Goal: Find specific page/section

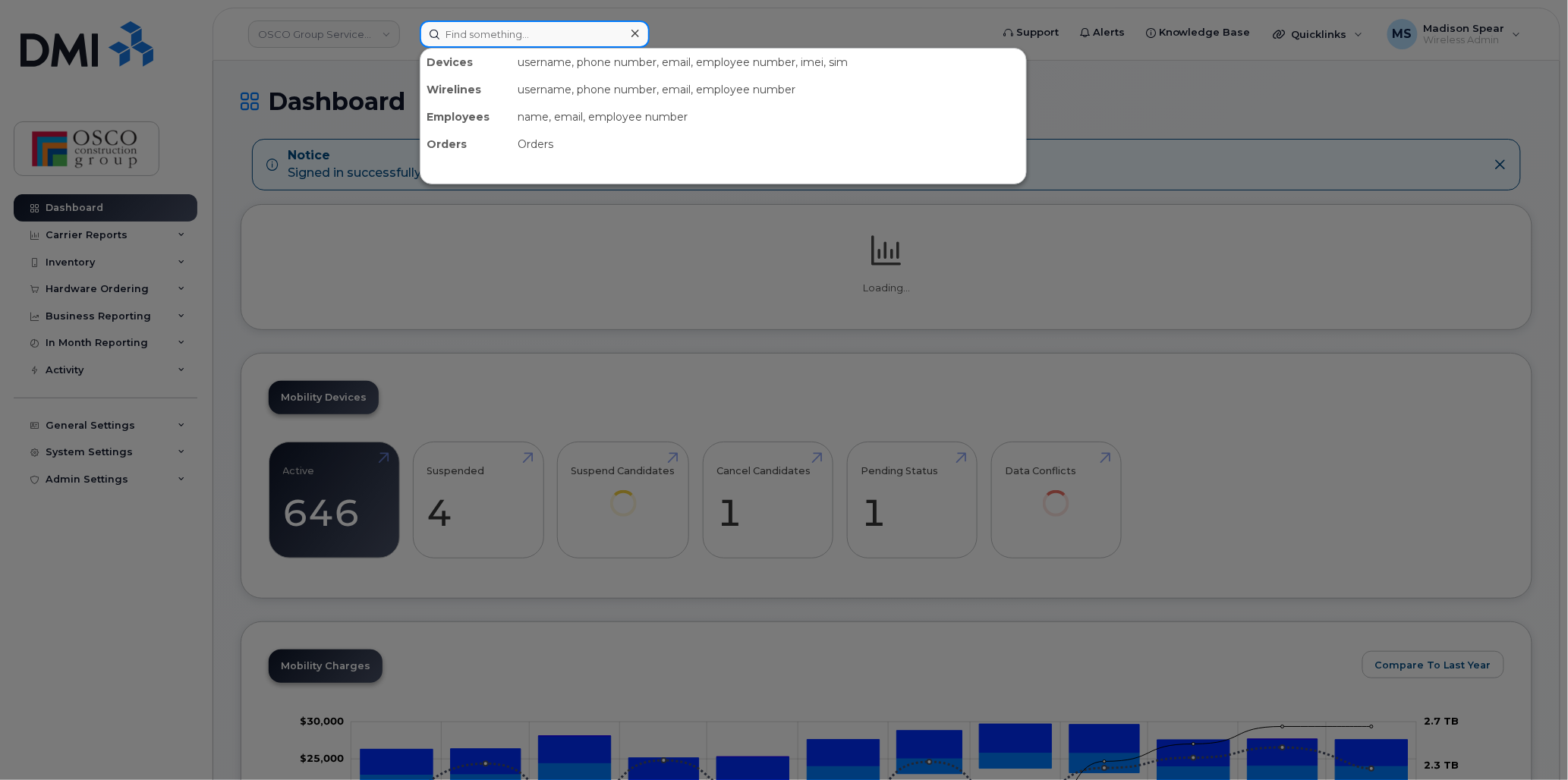
click at [443, 38] on input at bounding box center [535, 34] width 230 height 28
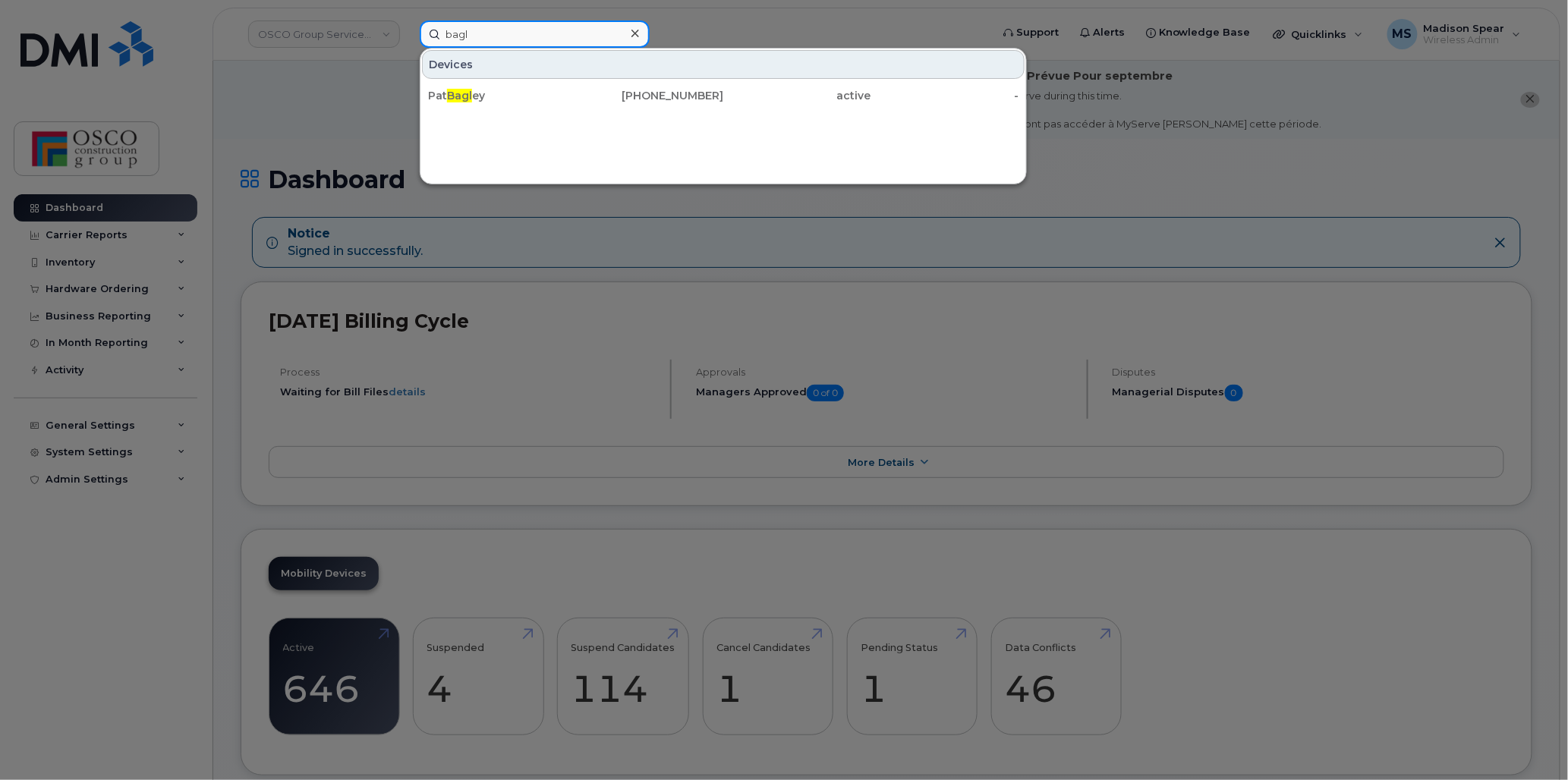
type input "bagl"
click at [458, 101] on div "[PERSON_NAME] ey" at bounding box center [502, 95] width 148 height 15
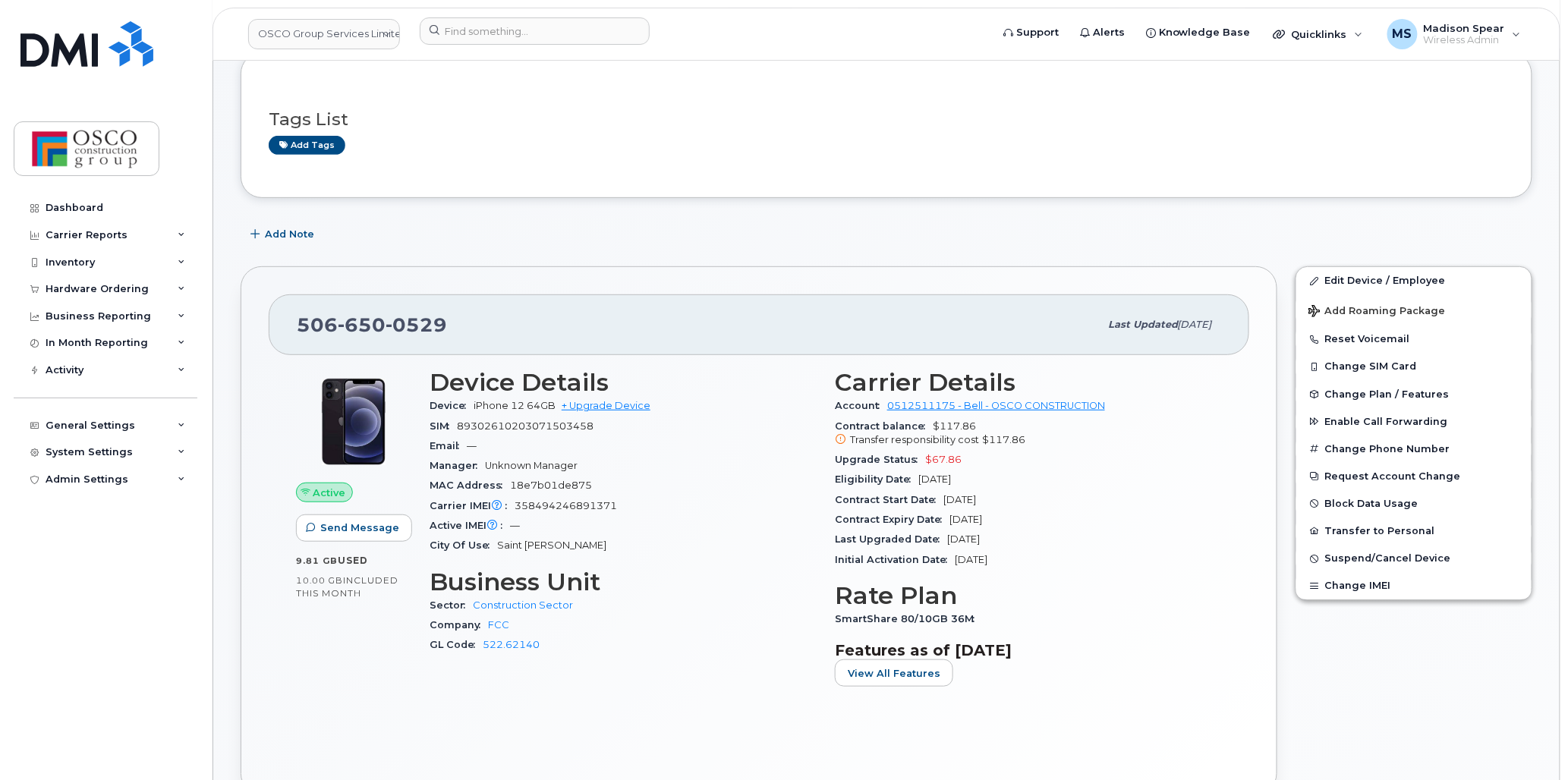
scroll to position [168, 0]
